Goal: Task Accomplishment & Management: Manage account settings

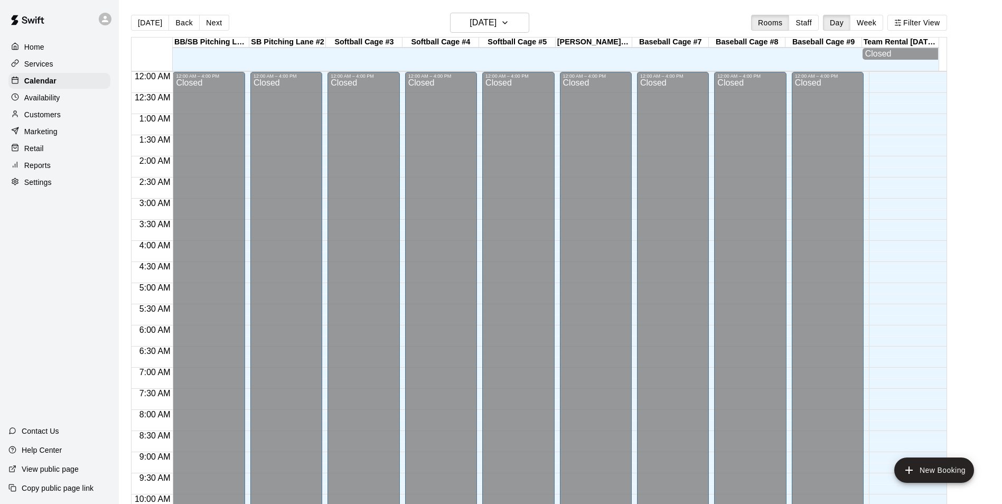
scroll to position [536, 0]
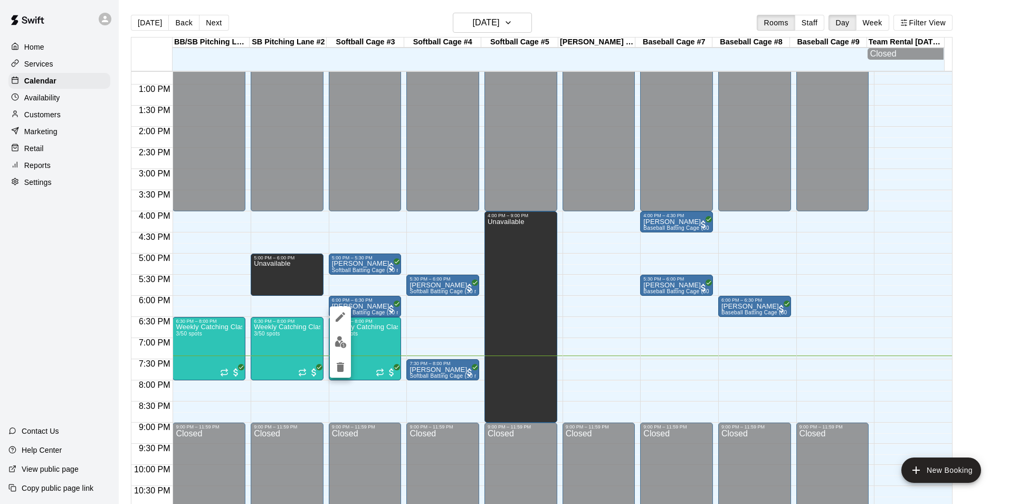
click at [335, 346] on img "edit" at bounding box center [341, 342] width 12 height 12
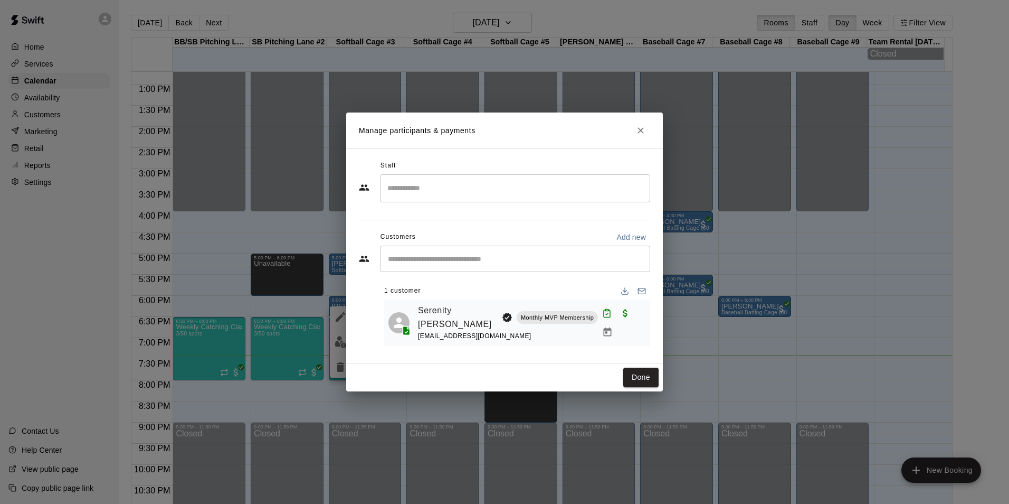
click at [643, 131] on icon "Close" at bounding box center [641, 130] width 6 height 6
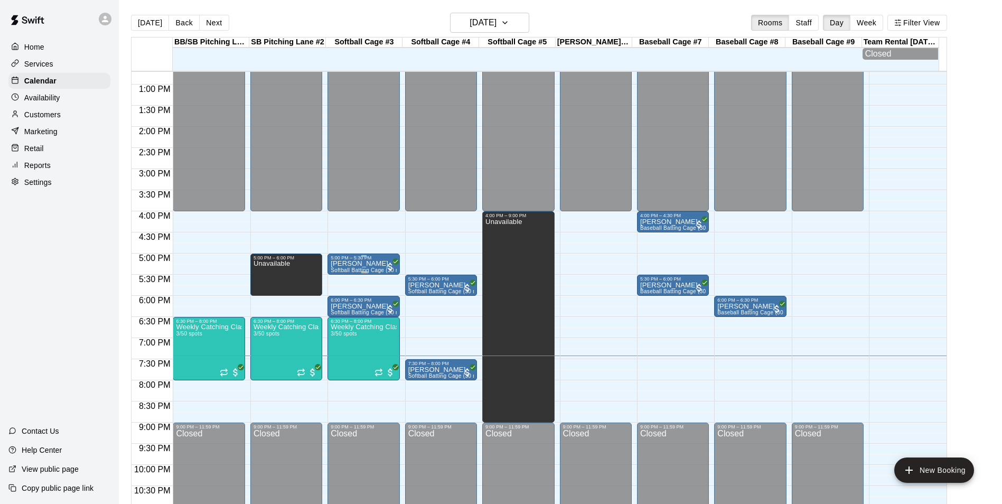
click at [348, 263] on p "[PERSON_NAME]" at bounding box center [362, 263] width 65 height 0
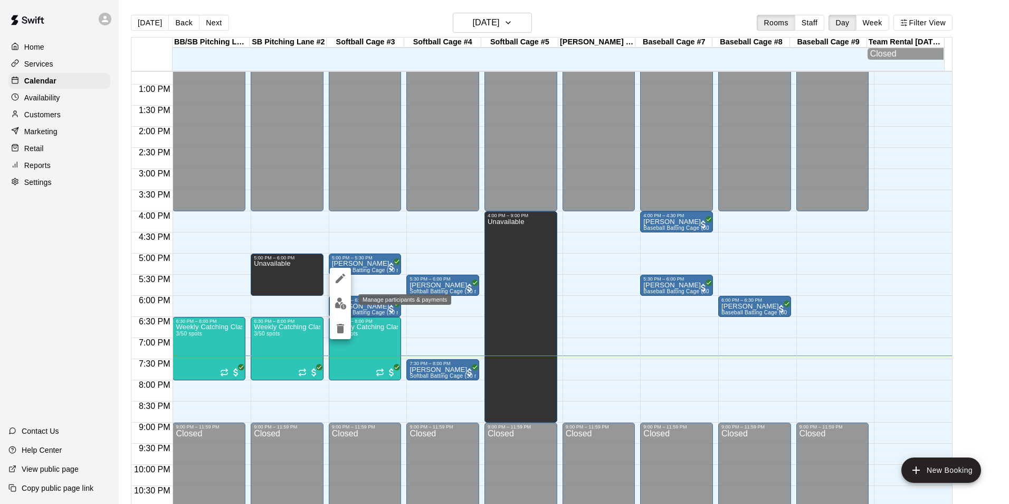
click at [344, 301] on img "edit" at bounding box center [341, 303] width 12 height 12
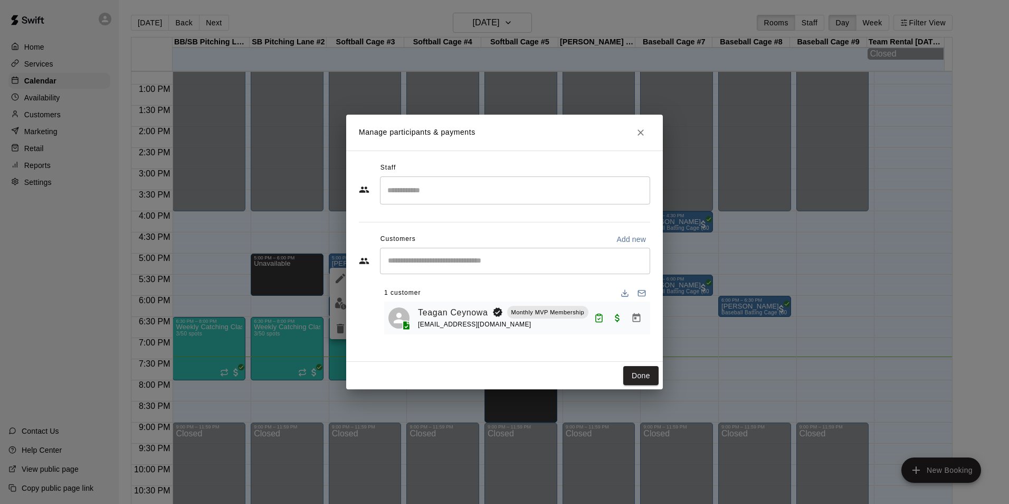
click at [641, 140] on button "Close" at bounding box center [640, 132] width 19 height 19
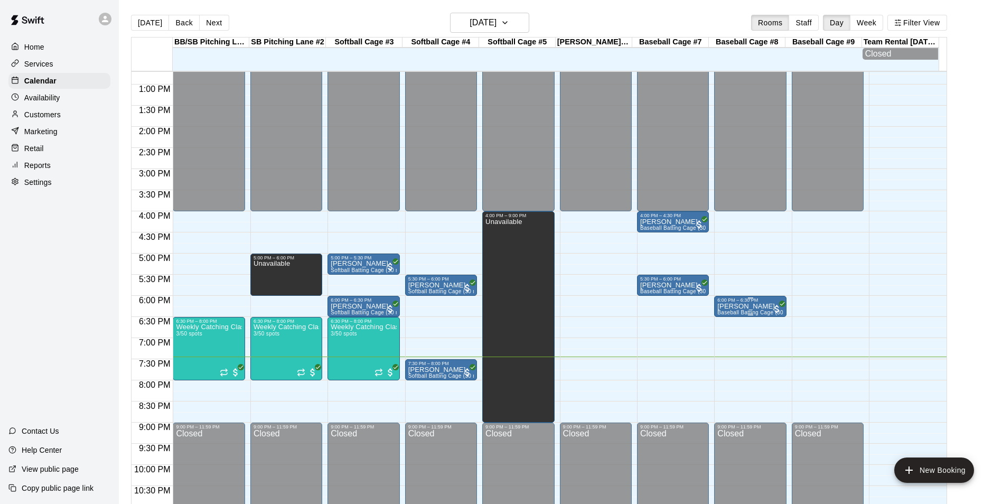
click at [761, 315] on span "Baseball Batting Cage (30 min)" at bounding box center [756, 312] width 78 height 6
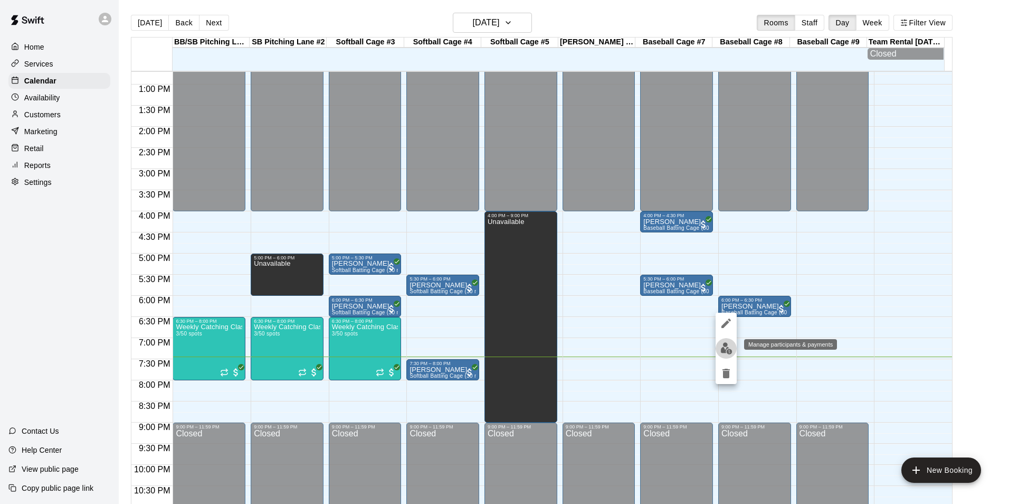
click at [731, 348] on img "edit" at bounding box center [727, 348] width 12 height 12
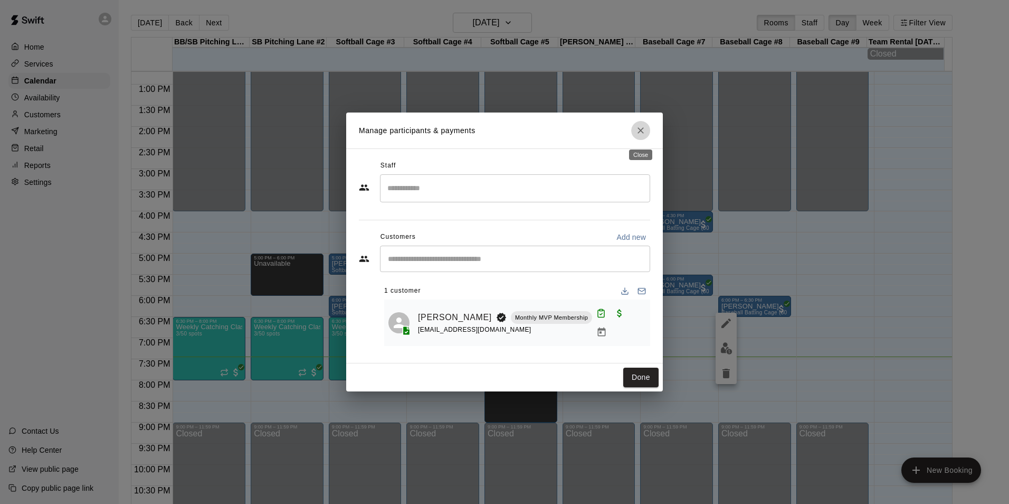
click at [645, 134] on icon "Close" at bounding box center [641, 130] width 11 height 11
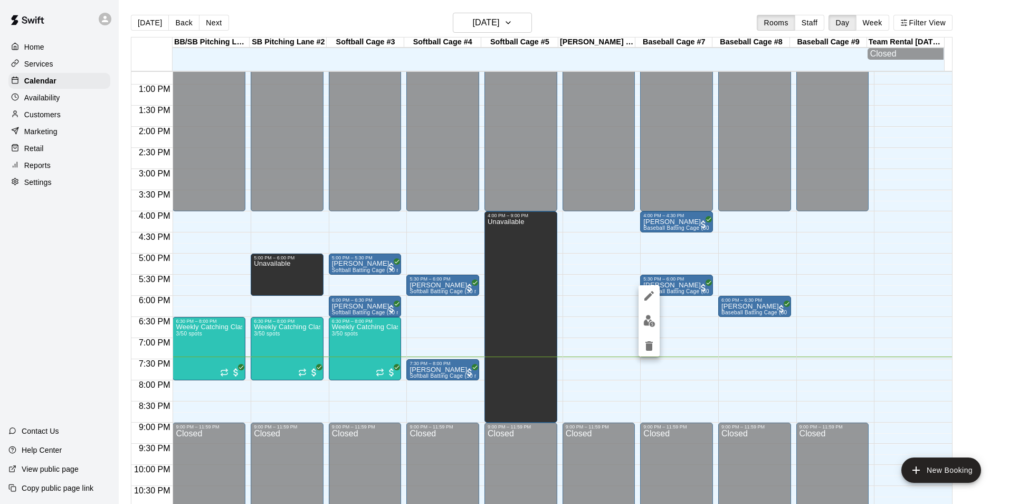
click at [644, 321] on img "edit" at bounding box center [650, 321] width 12 height 12
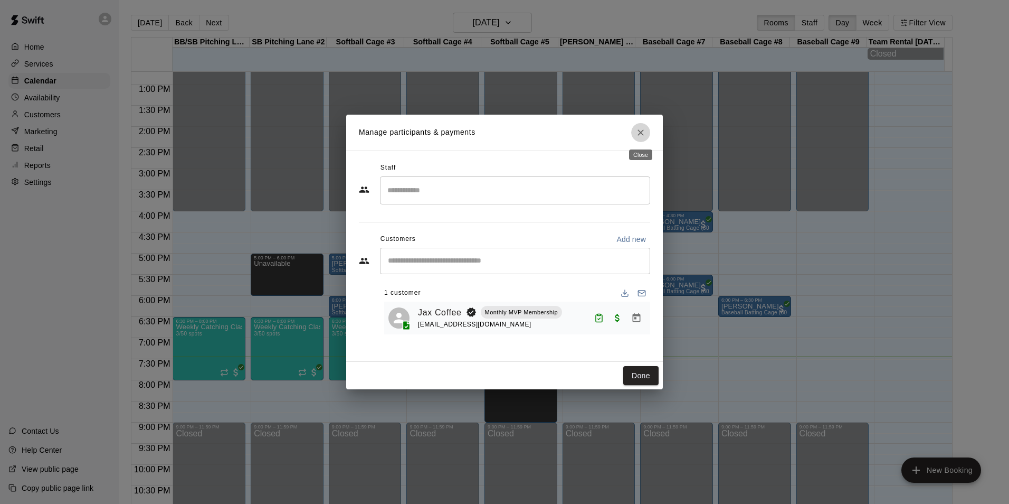
click at [641, 136] on icon "Close" at bounding box center [641, 132] width 11 height 11
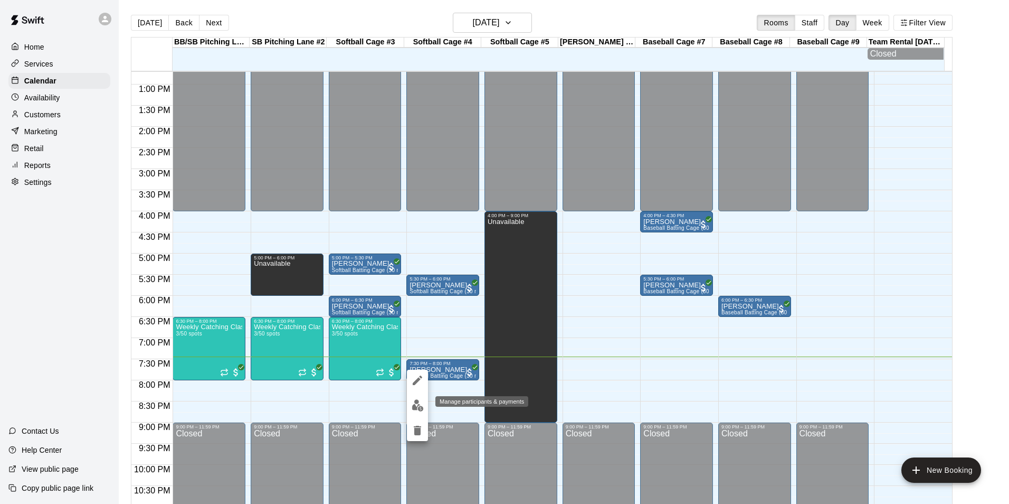
click at [421, 406] on img "edit" at bounding box center [418, 405] width 12 height 12
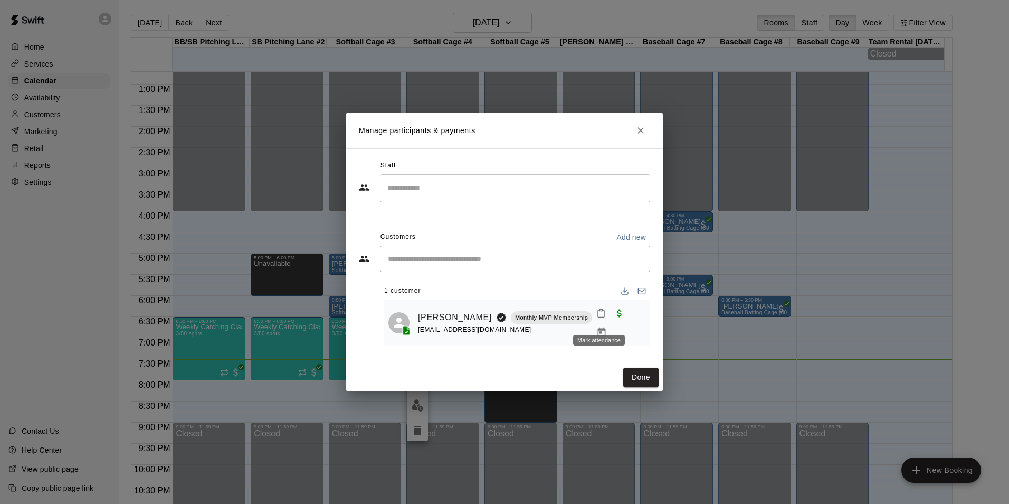
click at [603, 318] on icon "Mark attendance" at bounding box center [602, 313] width 10 height 10
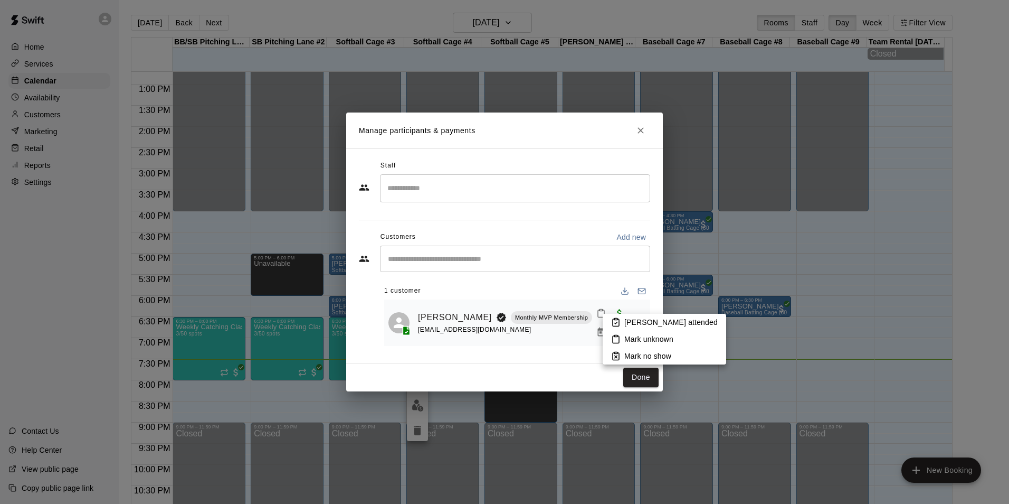
click at [623, 322] on li "[PERSON_NAME] attended" at bounding box center [665, 322] width 124 height 17
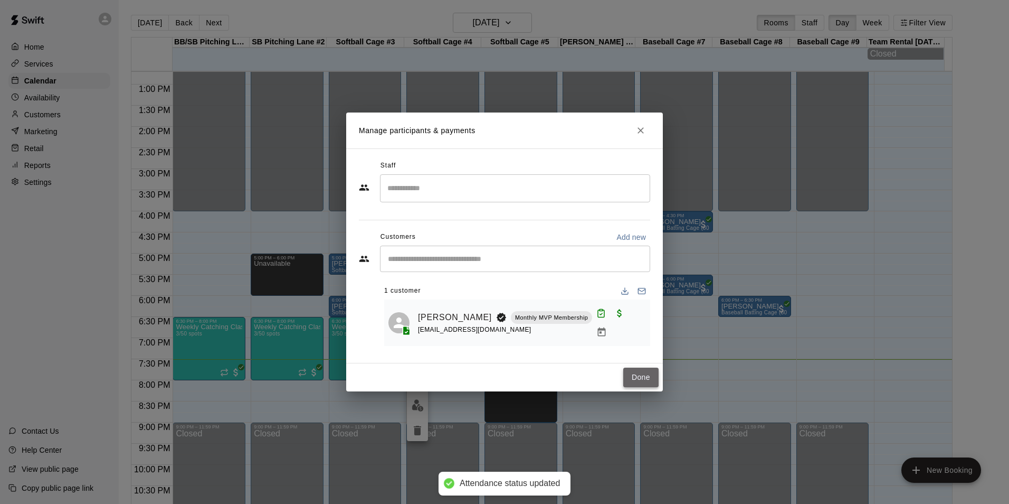
click at [638, 370] on button "Done" at bounding box center [641, 377] width 35 height 20
